Goal: Use online tool/utility: Utilize a website feature to perform a specific function

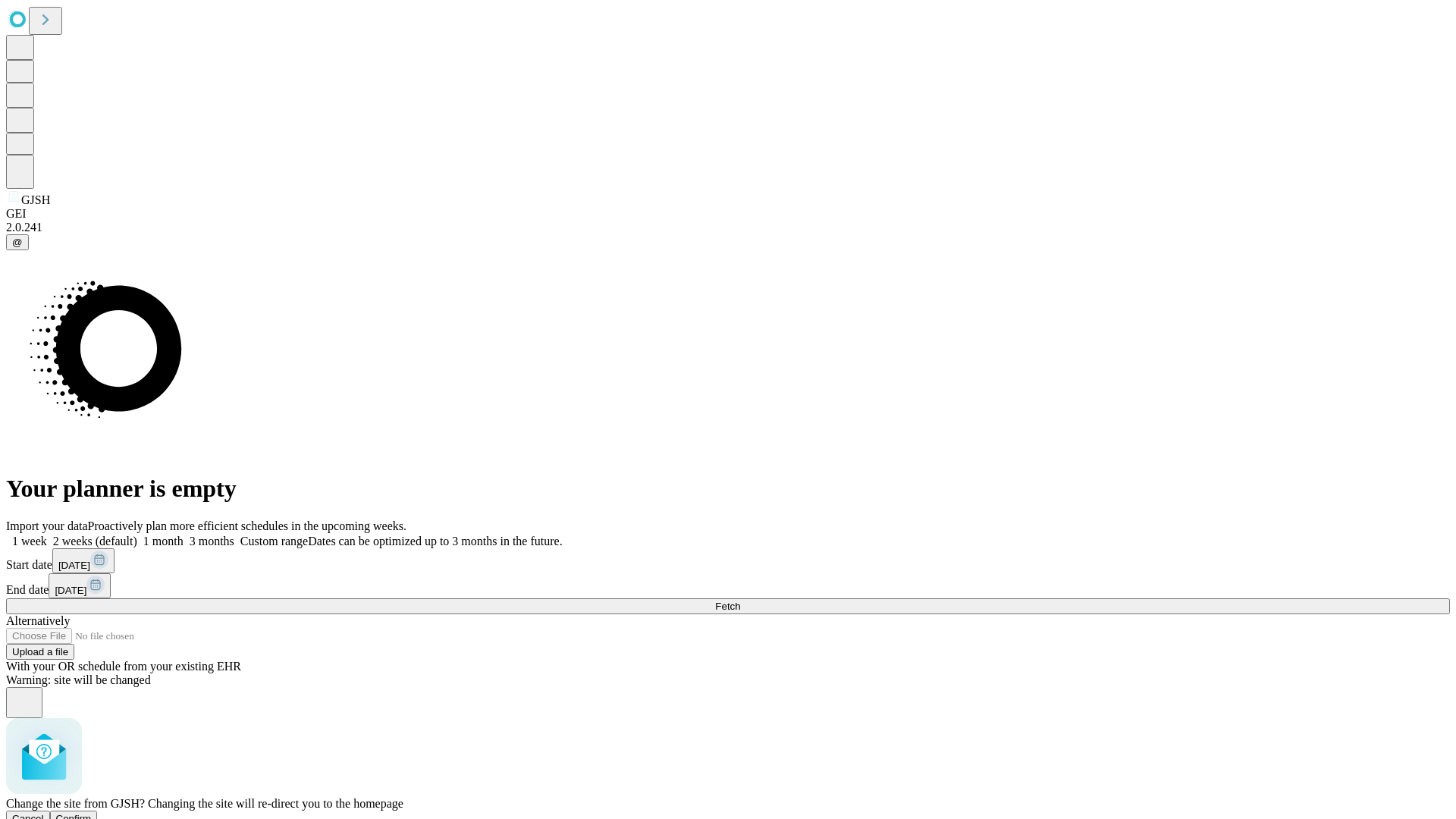
click at [91, 813] on span "Confirm" at bounding box center [74, 818] width 36 height 11
click at [47, 534] on label "1 week" at bounding box center [27, 541] width 41 height 13
click at [740, 601] on span "Fetch" at bounding box center [727, 606] width 25 height 11
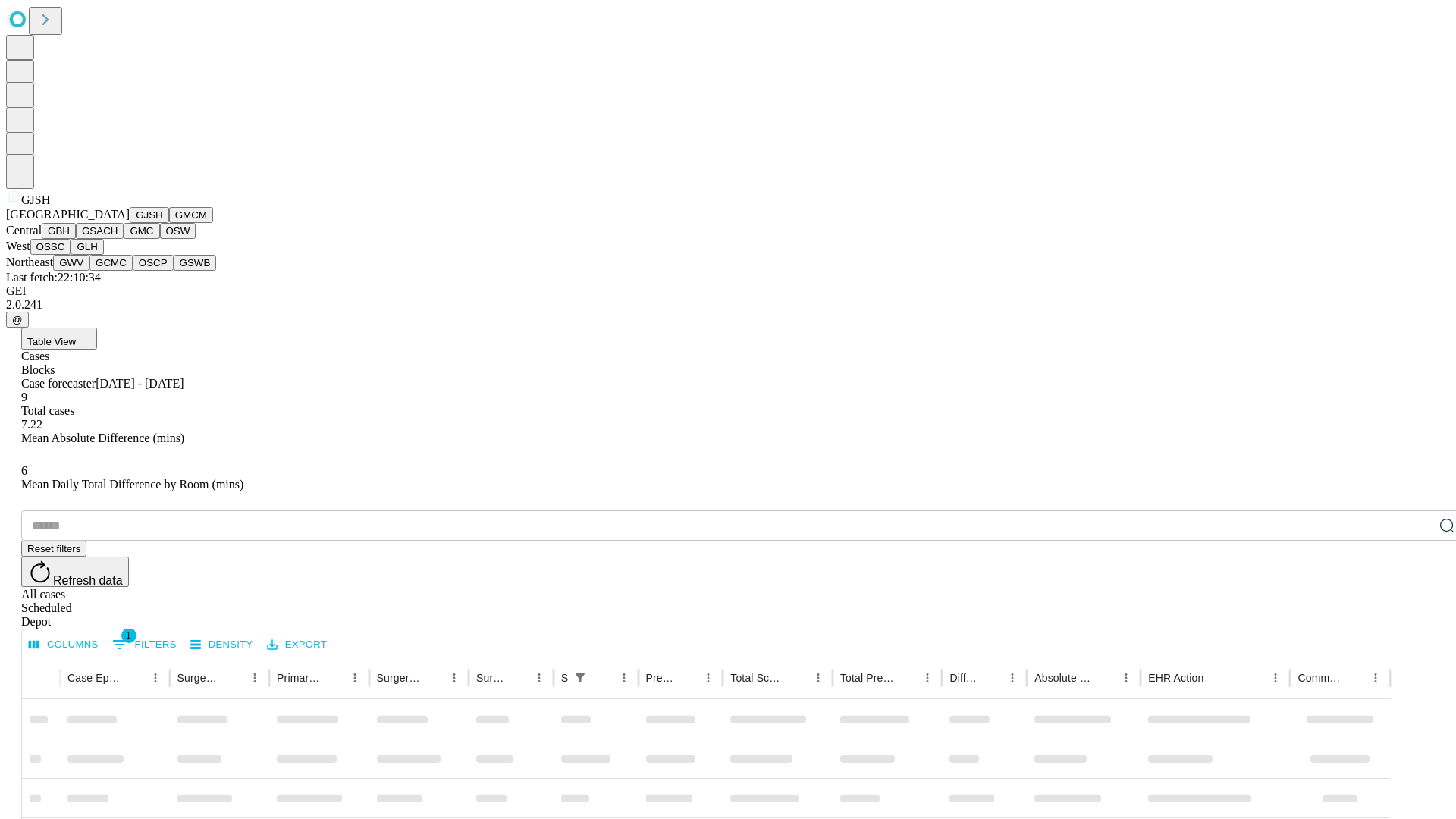
click at [169, 223] on button "GMCM" at bounding box center [191, 215] width 44 height 16
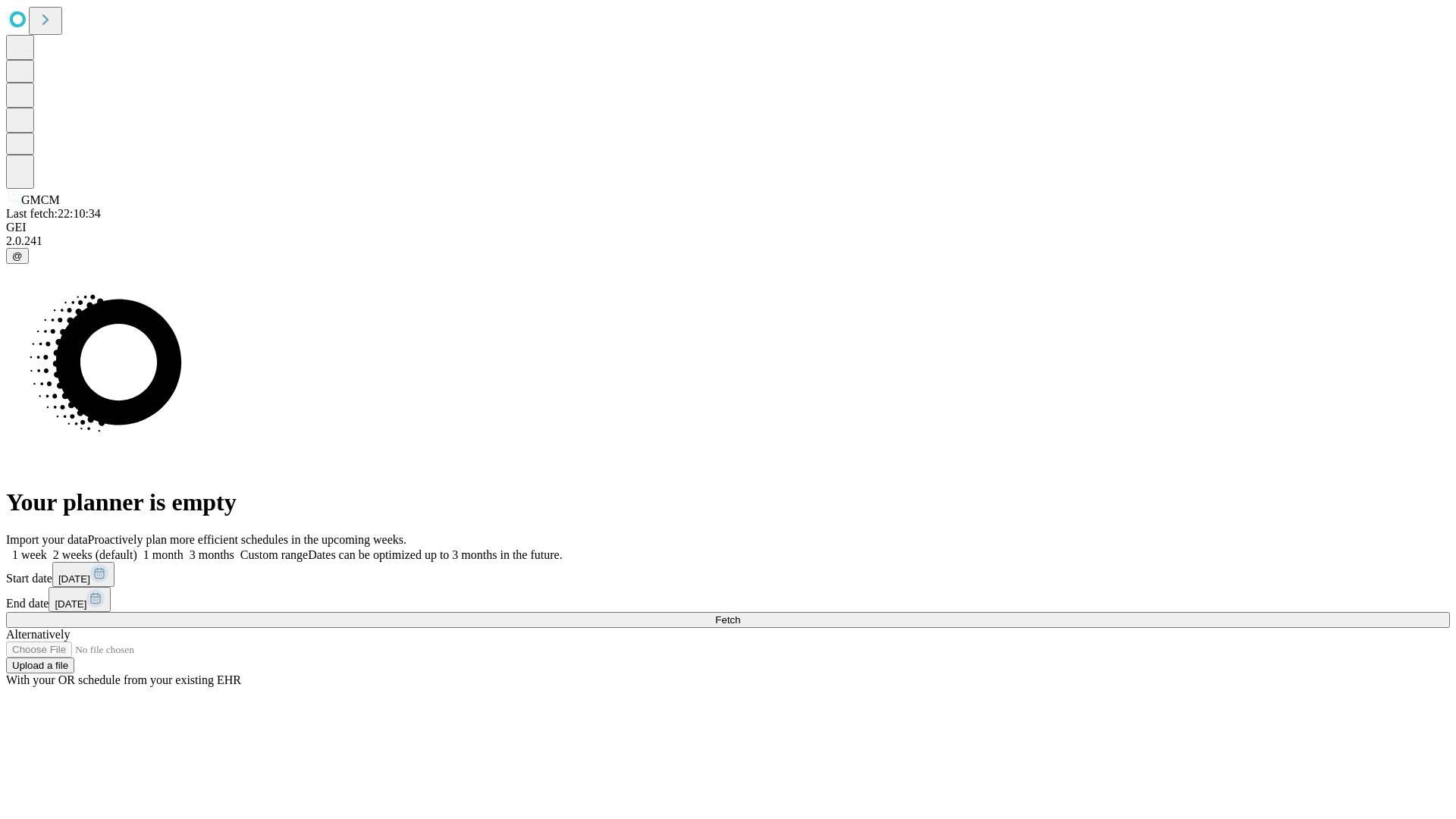
click at [47, 548] on label "1 week" at bounding box center [27, 555] width 41 height 13
click at [740, 614] on span "Fetch" at bounding box center [727, 619] width 25 height 11
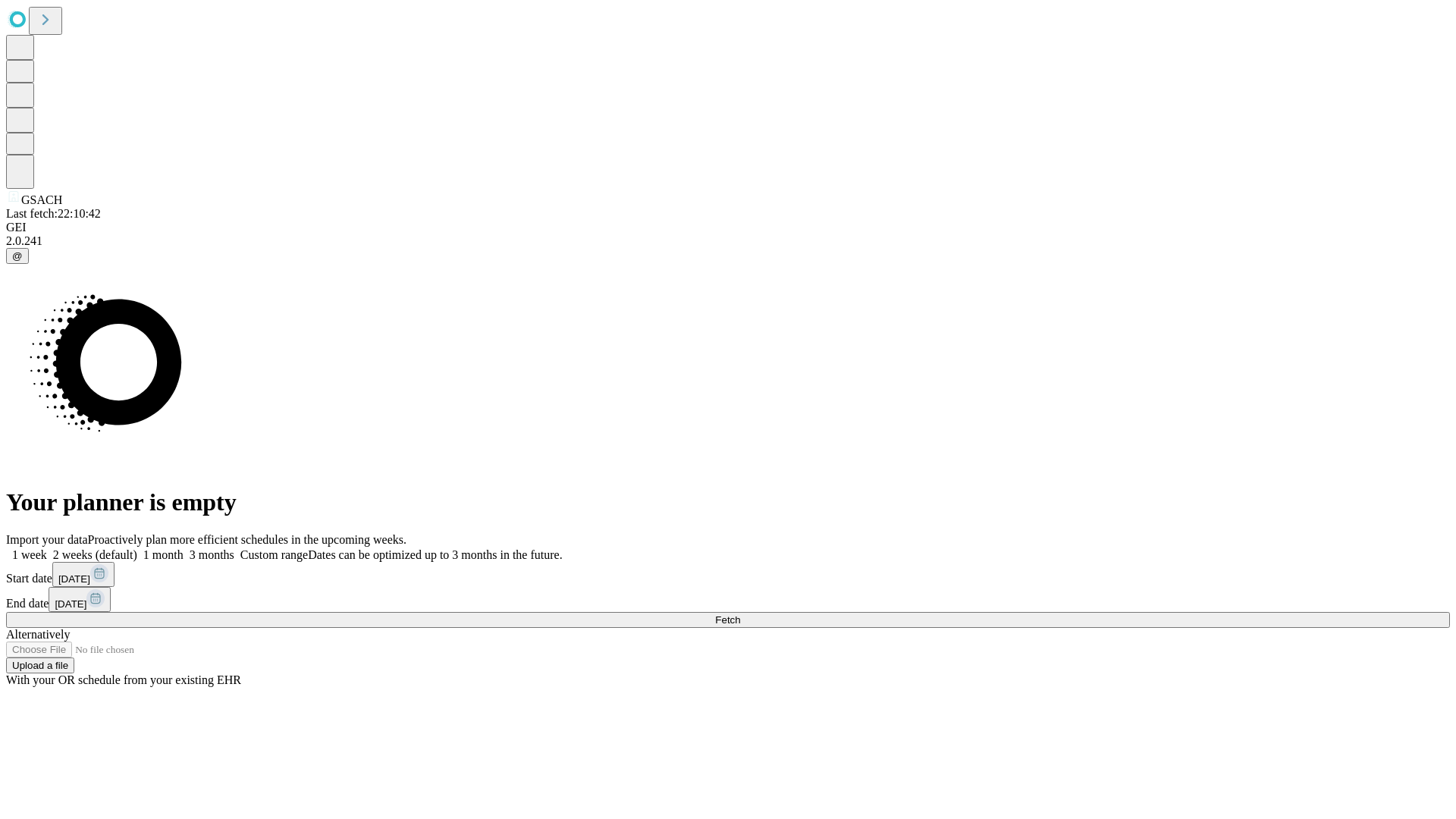
click at [47, 548] on label "1 week" at bounding box center [27, 555] width 41 height 13
click at [740, 614] on span "Fetch" at bounding box center [727, 619] width 25 height 11
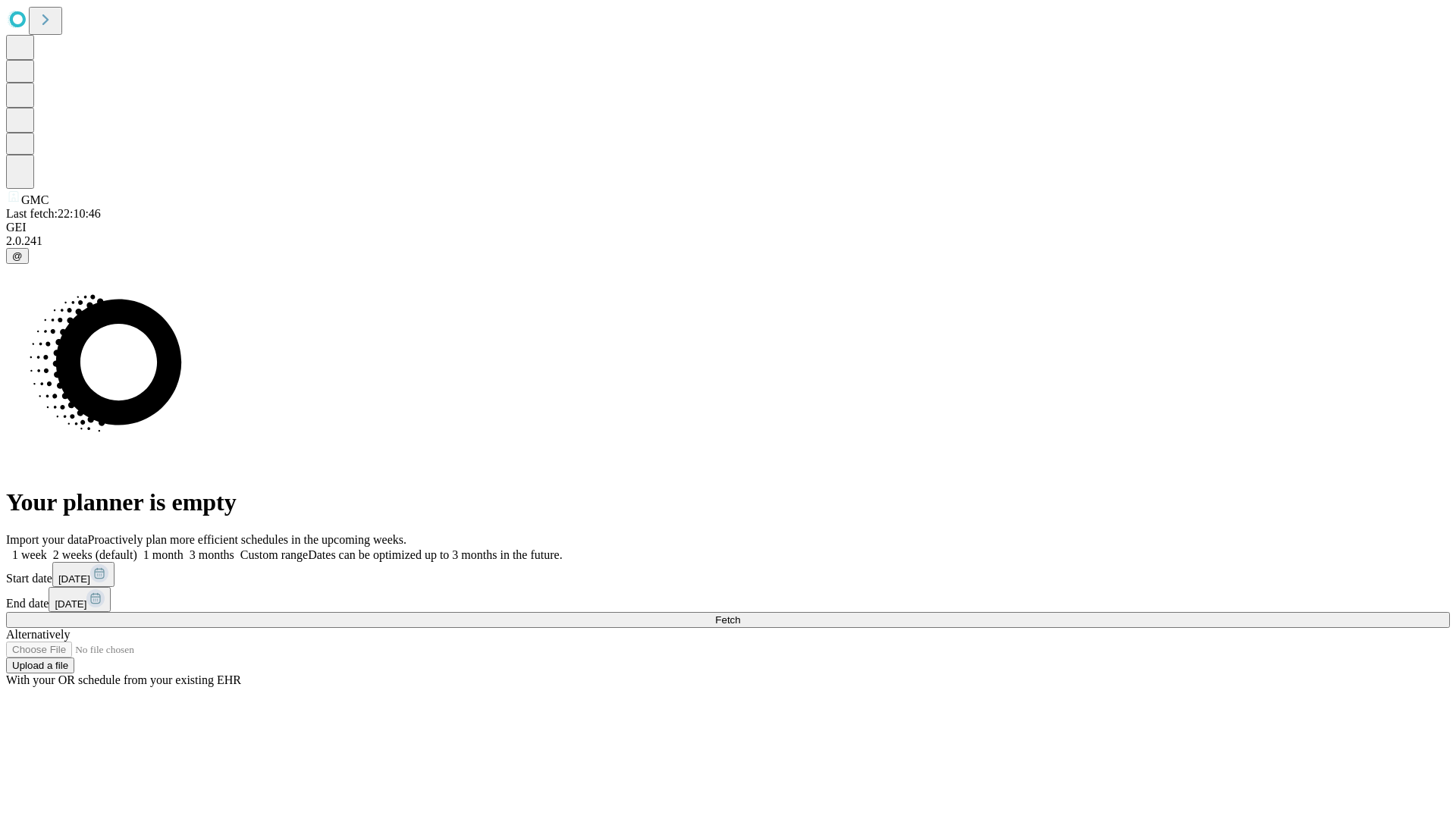
click at [47, 548] on label "1 week" at bounding box center [27, 555] width 41 height 13
click at [740, 614] on span "Fetch" at bounding box center [727, 619] width 25 height 11
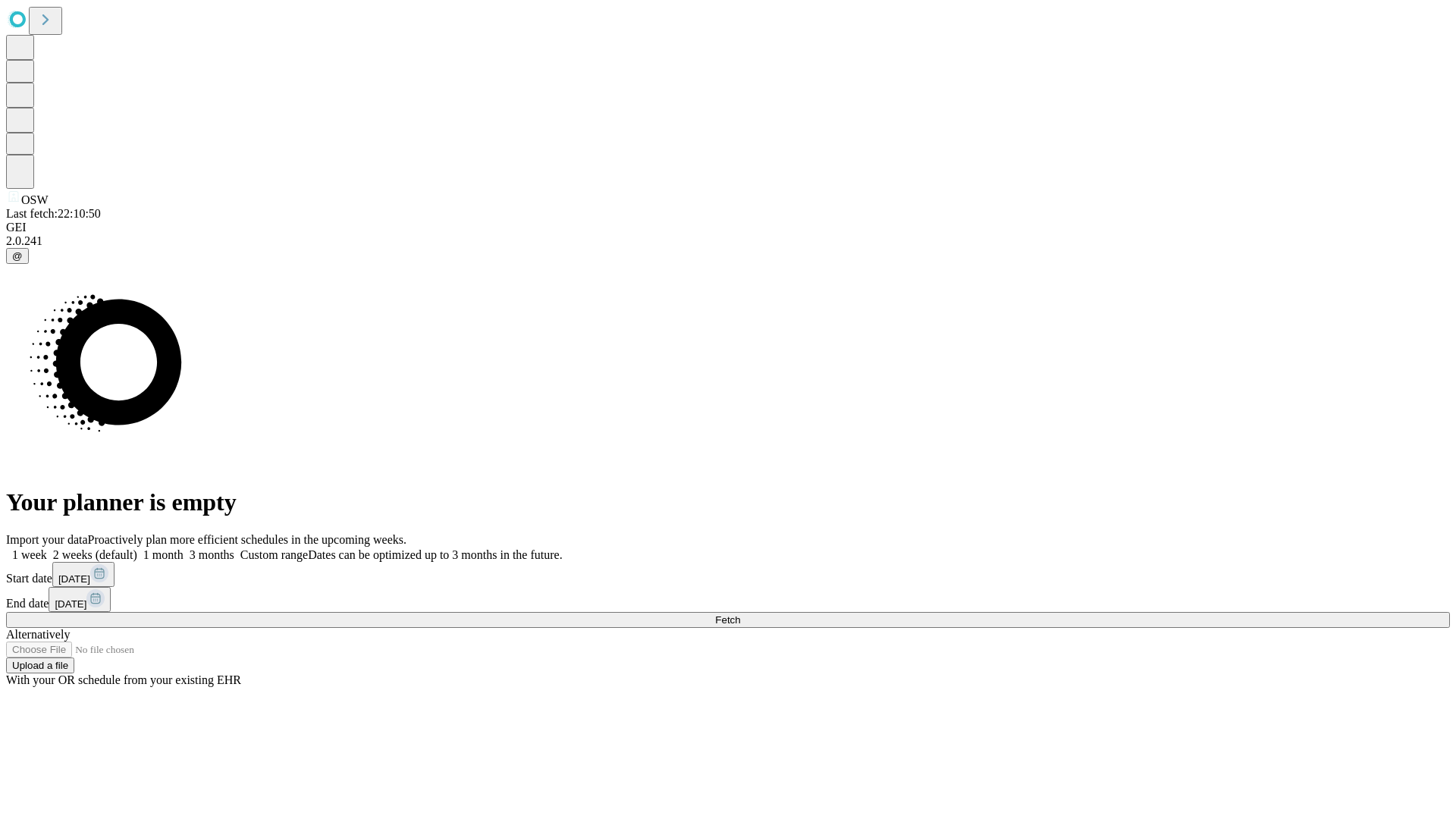
click at [47, 548] on label "1 week" at bounding box center [27, 555] width 41 height 13
click at [740, 614] on span "Fetch" at bounding box center [727, 619] width 25 height 11
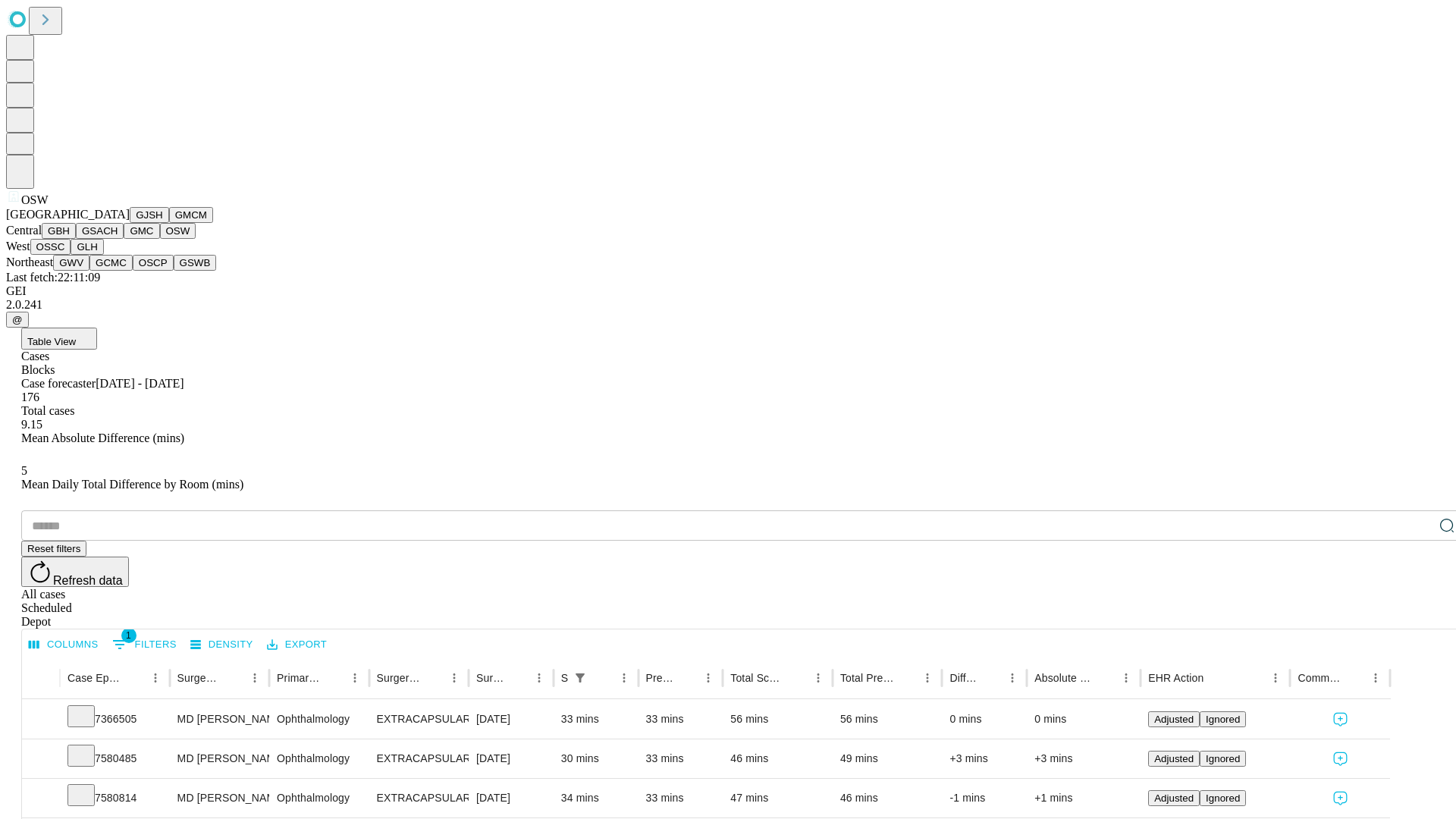
click at [71, 255] on button "OSSC" at bounding box center [51, 247] width 41 height 16
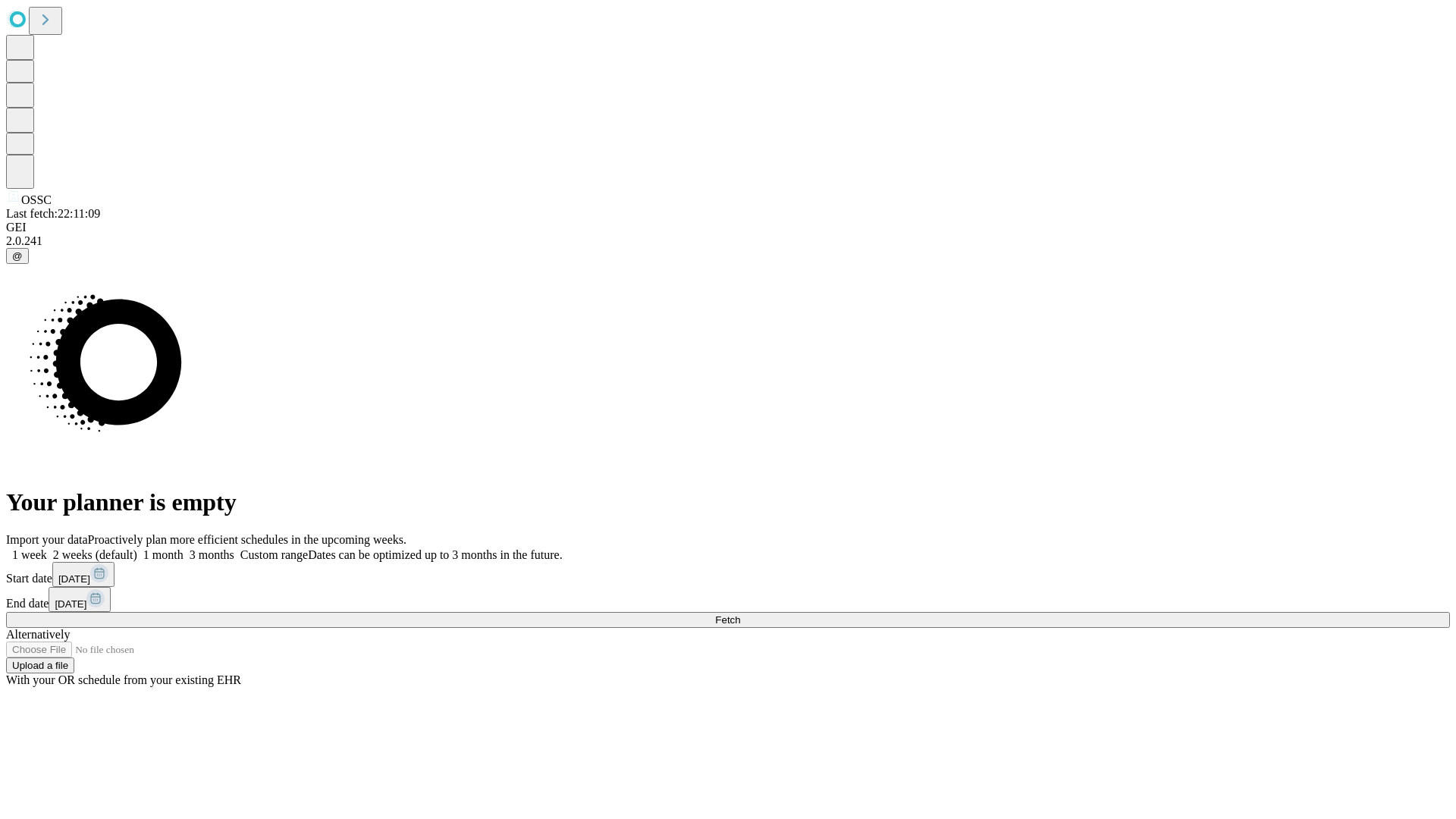
click at [47, 548] on label "1 week" at bounding box center [27, 555] width 41 height 13
click at [740, 614] on span "Fetch" at bounding box center [727, 619] width 25 height 11
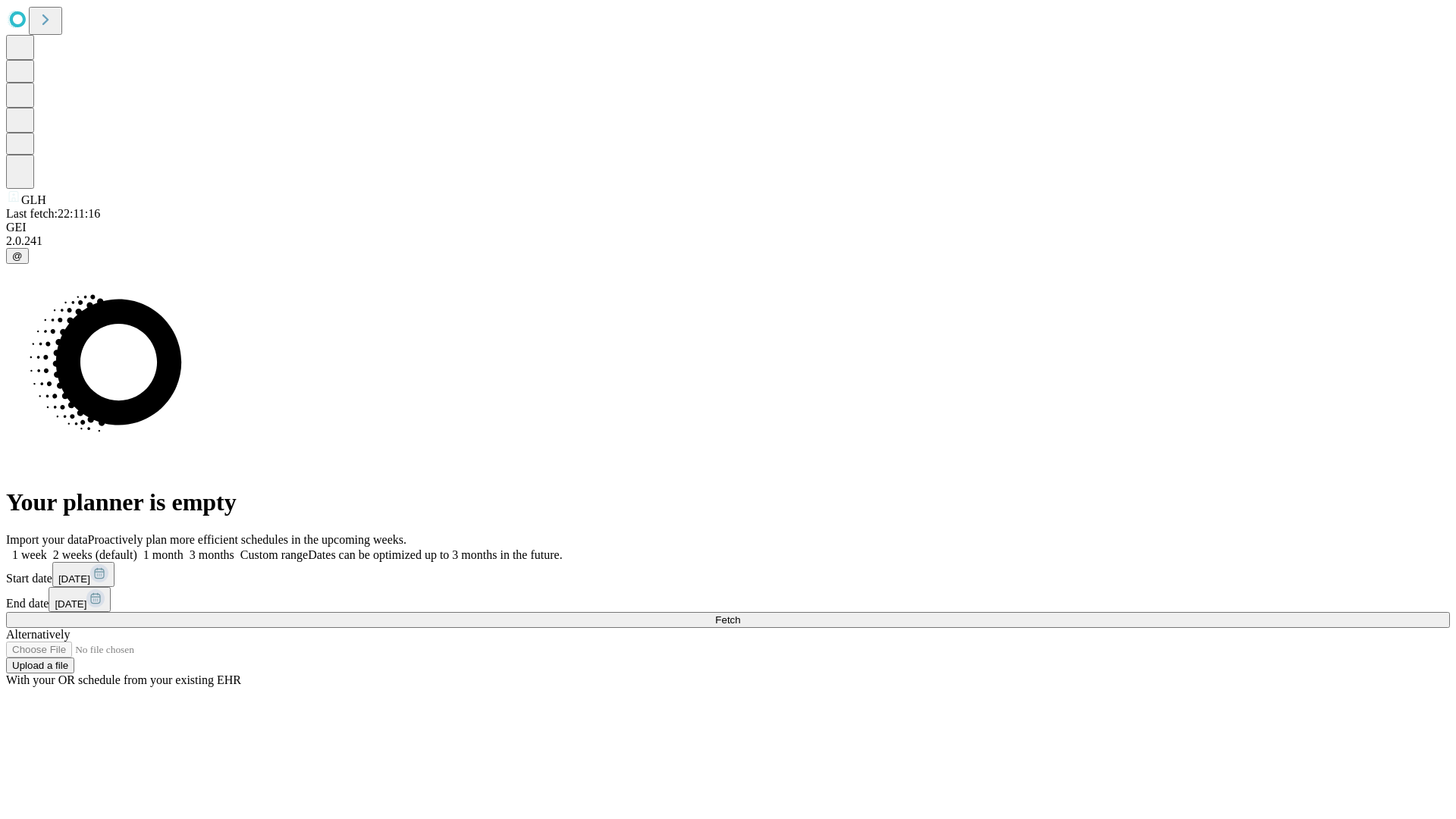
click at [47, 548] on label "1 week" at bounding box center [27, 555] width 41 height 13
click at [740, 614] on span "Fetch" at bounding box center [727, 619] width 25 height 11
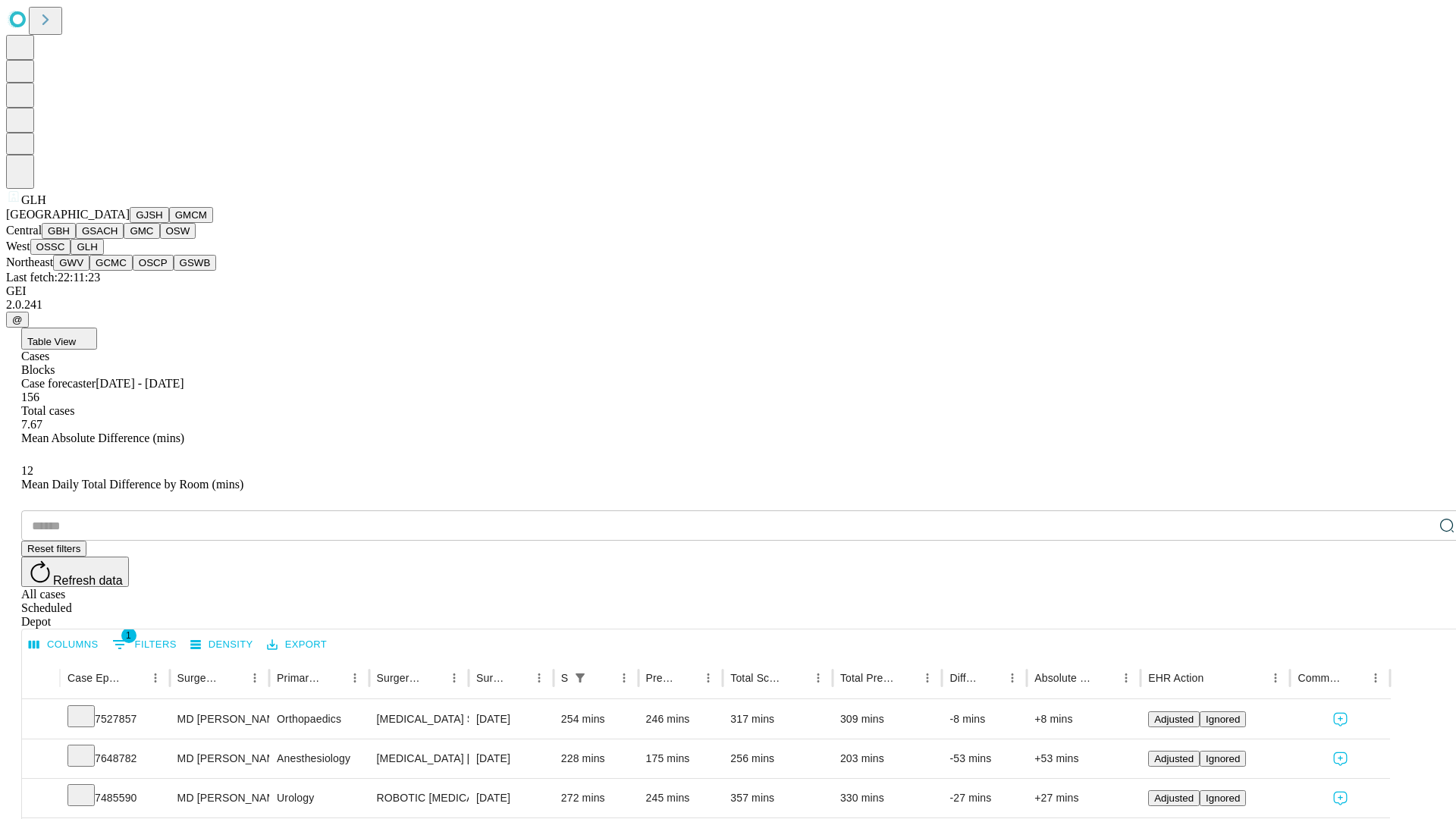
click at [90, 271] on button "GWV" at bounding box center [71, 263] width 36 height 16
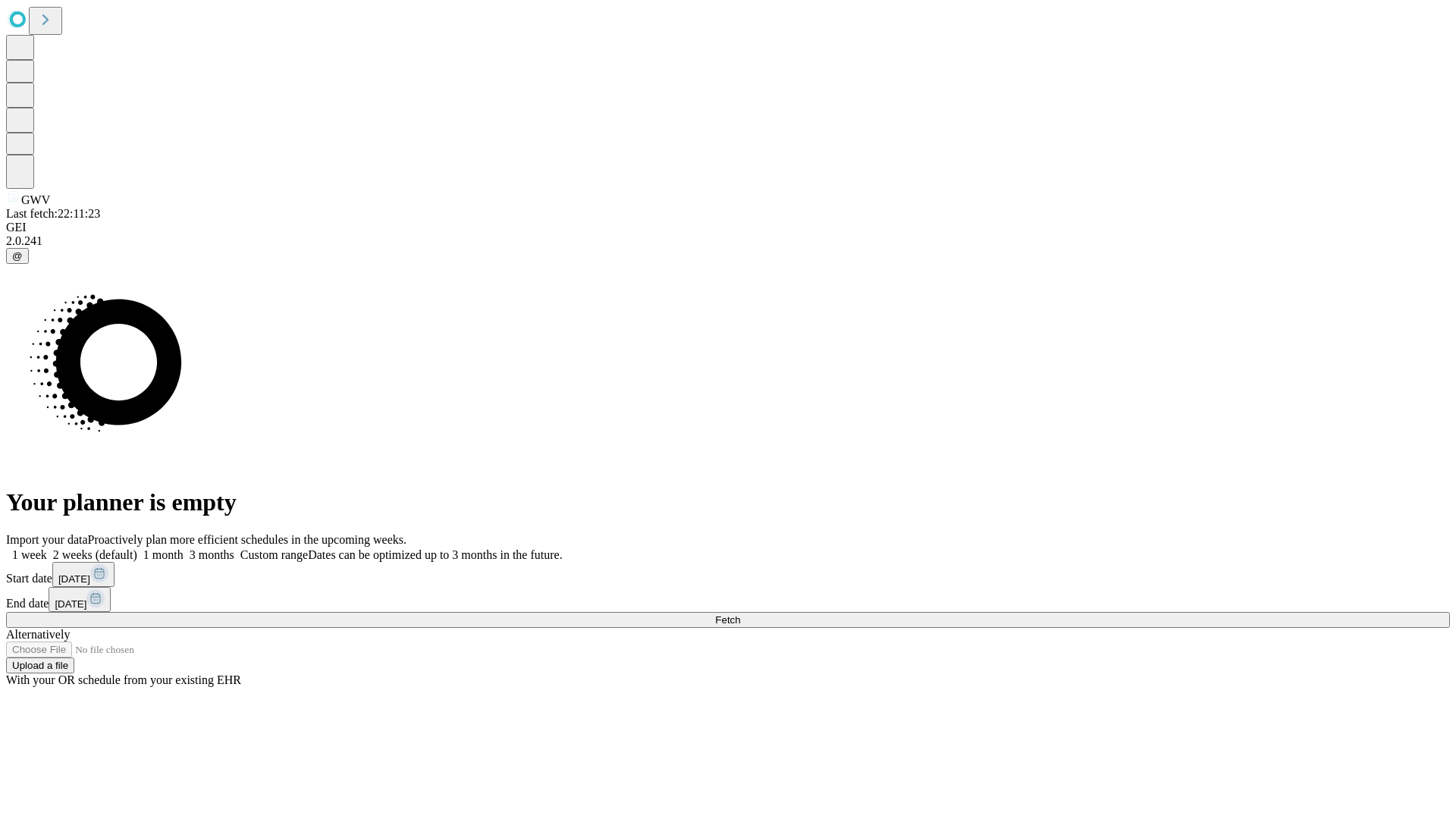
click at [47, 548] on label "1 week" at bounding box center [27, 555] width 41 height 13
click at [740, 614] on span "Fetch" at bounding box center [727, 619] width 25 height 11
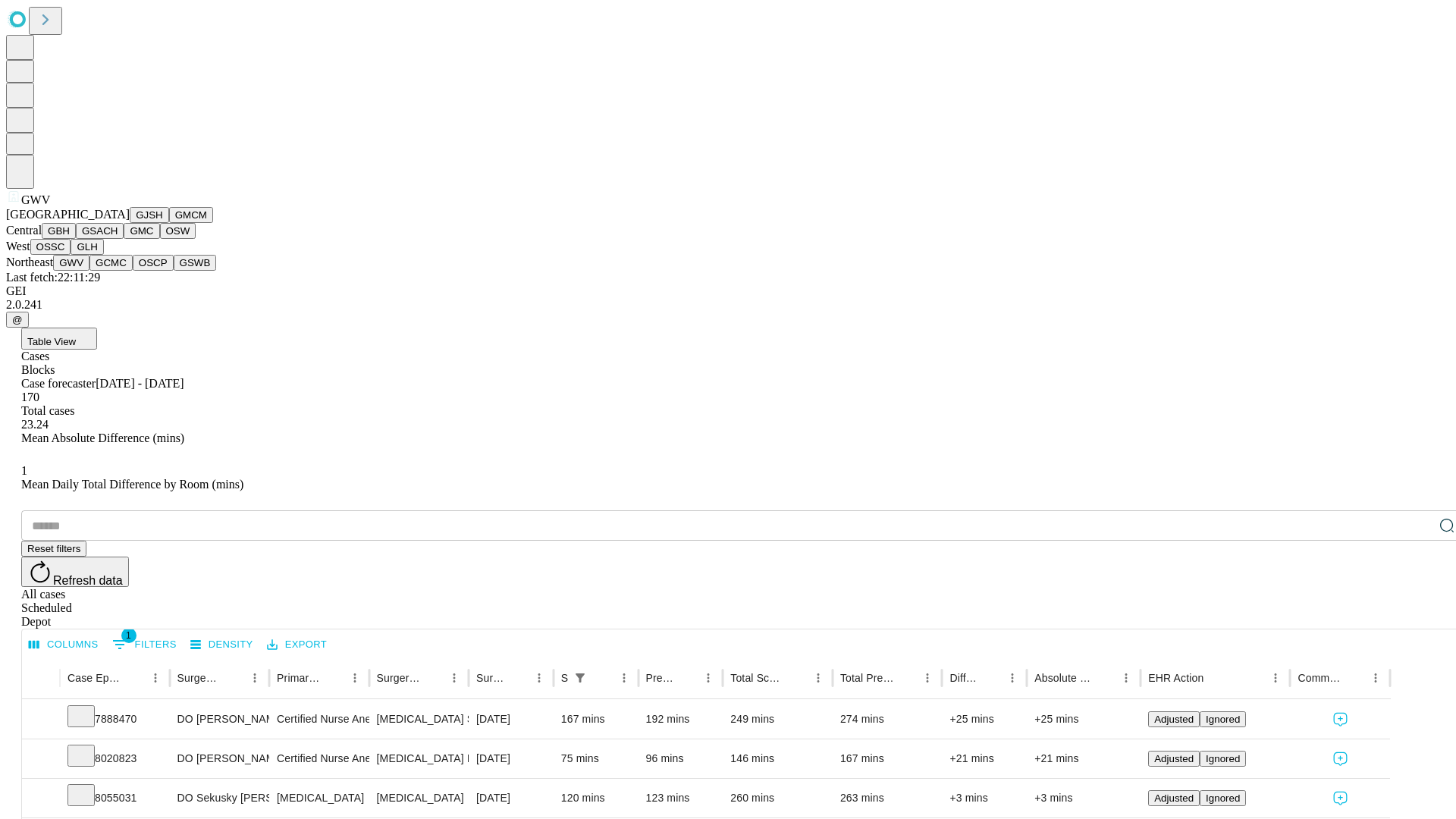
click at [117, 271] on button "GCMC" at bounding box center [111, 263] width 43 height 16
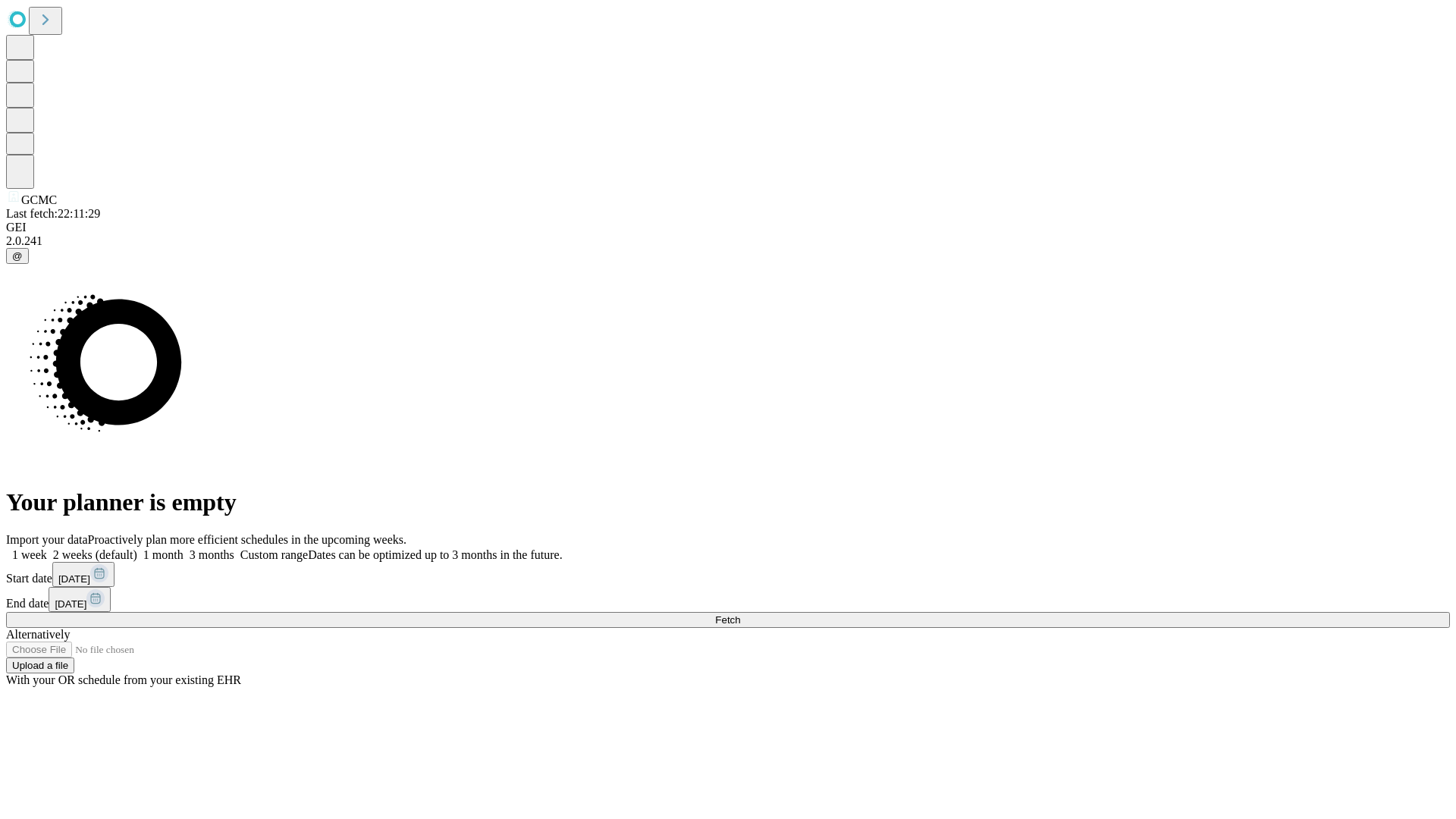
click at [47, 548] on label "1 week" at bounding box center [27, 555] width 41 height 13
click at [740, 614] on span "Fetch" at bounding box center [727, 619] width 25 height 11
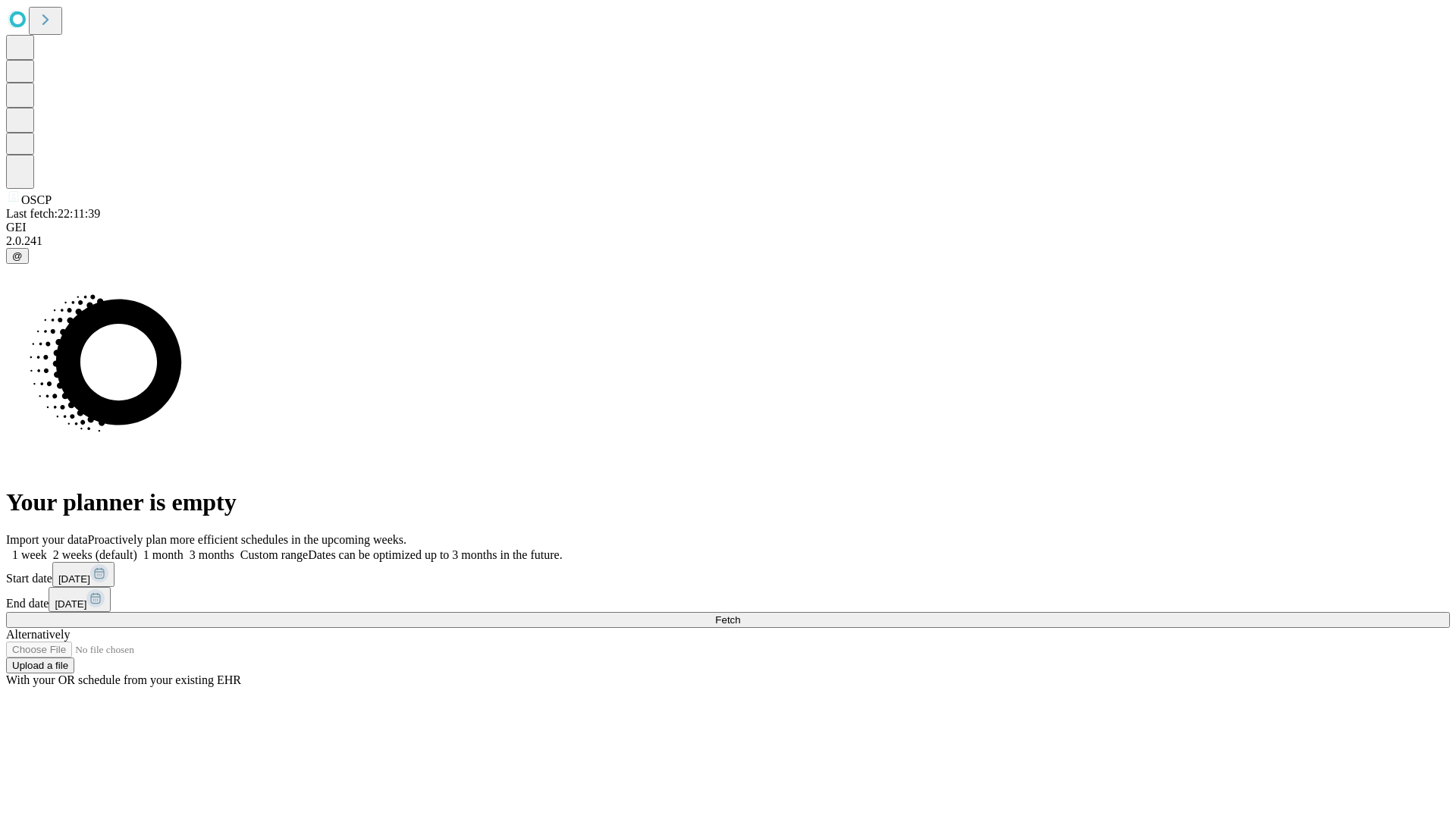
click at [47, 548] on label "1 week" at bounding box center [27, 555] width 41 height 13
click at [740, 614] on span "Fetch" at bounding box center [727, 619] width 25 height 11
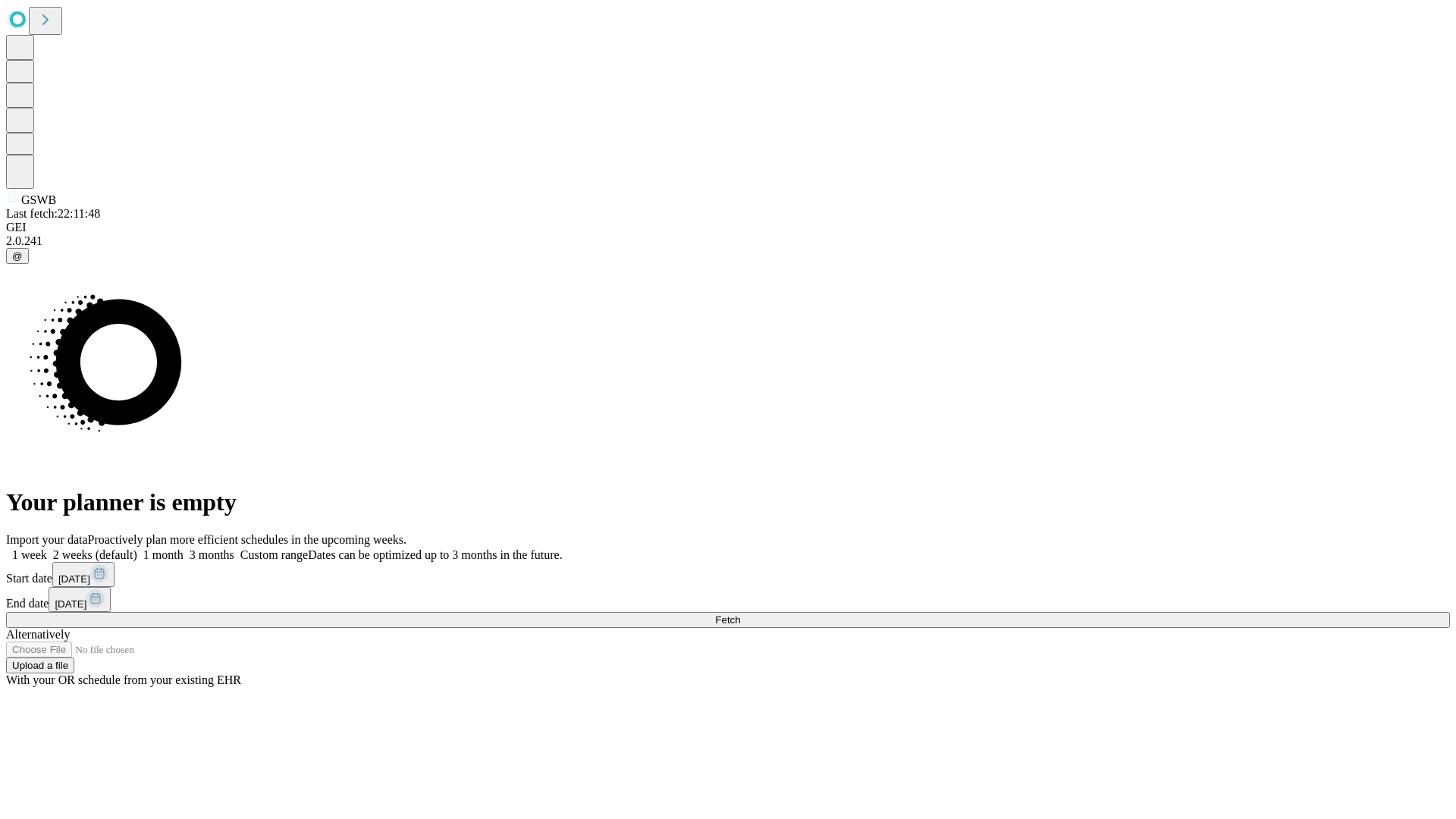
click at [740, 614] on span "Fetch" at bounding box center [727, 619] width 25 height 11
